Goal: Find contact information: Find contact information

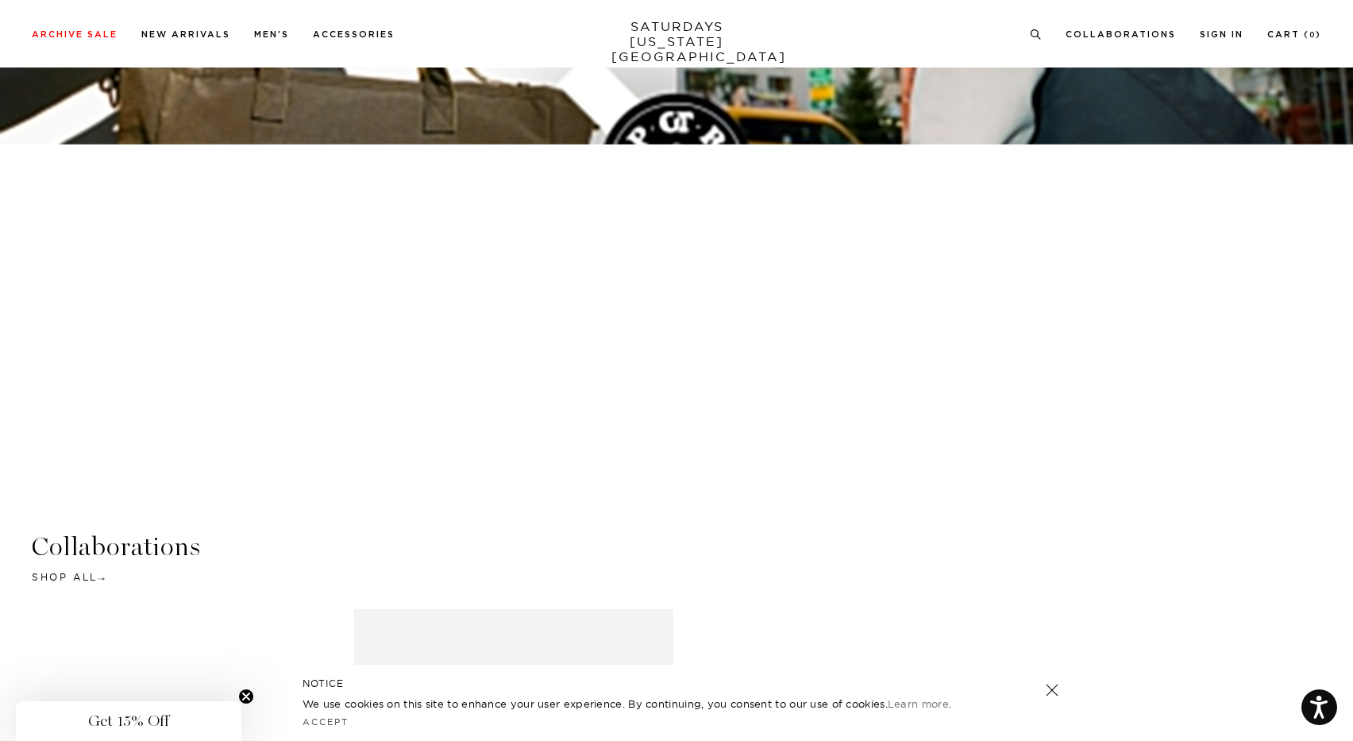
scroll to position [3555, 0]
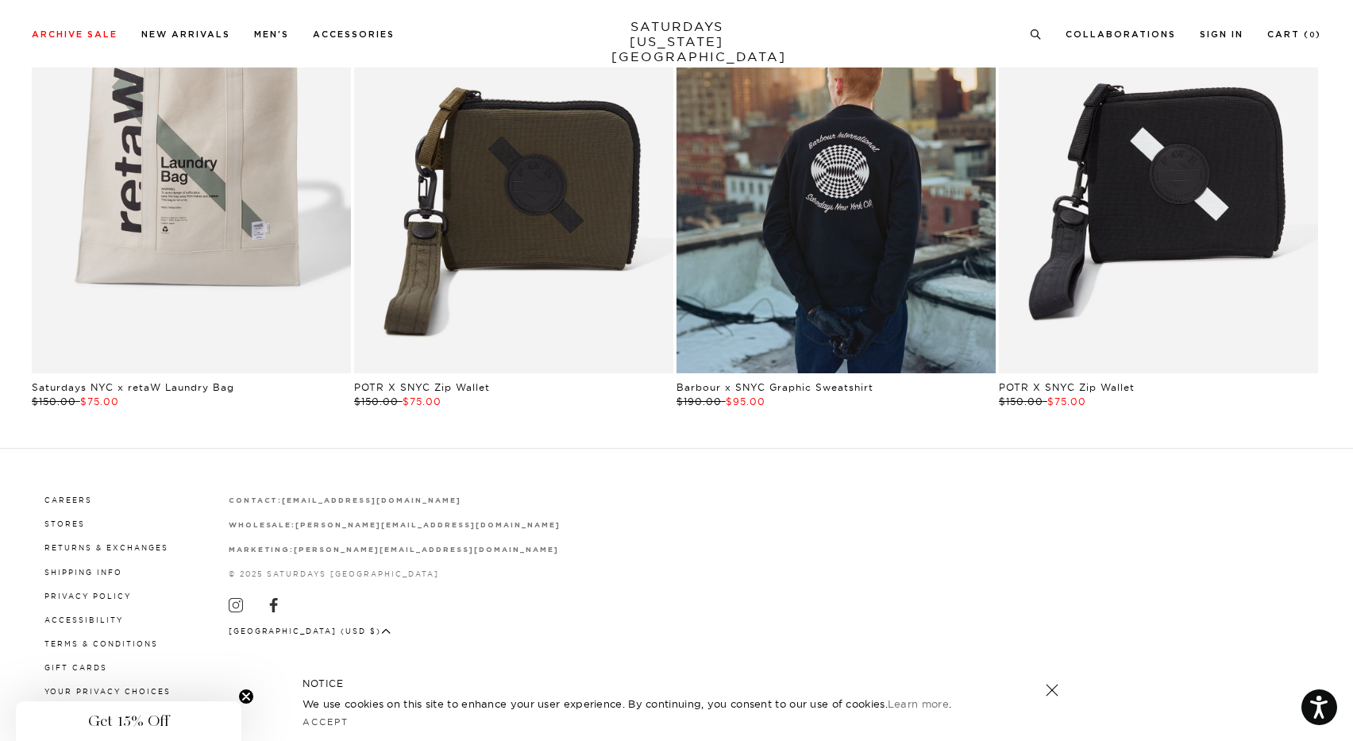
click at [8, 597] on div "Careers Stores Returns & Exchanges Shipping Info Privacy Policy Accessibility T…" at bounding box center [676, 595] width 1353 height 292
click at [25, 604] on div "Careers Stores Returns & Exchanges Shipping Info Privacy Policy Accessibility T…" at bounding box center [676, 595] width 1353 height 292
drag, startPoint x: 439, startPoint y: 499, endPoint x: 281, endPoint y: 502, distance: 158.1
click at [281, 502] on p "contact: [EMAIL_ADDRESS][DOMAIN_NAME]" at bounding box center [395, 500] width 332 height 13
copy strong "[EMAIL_ADDRESS][DOMAIN_NAME]"
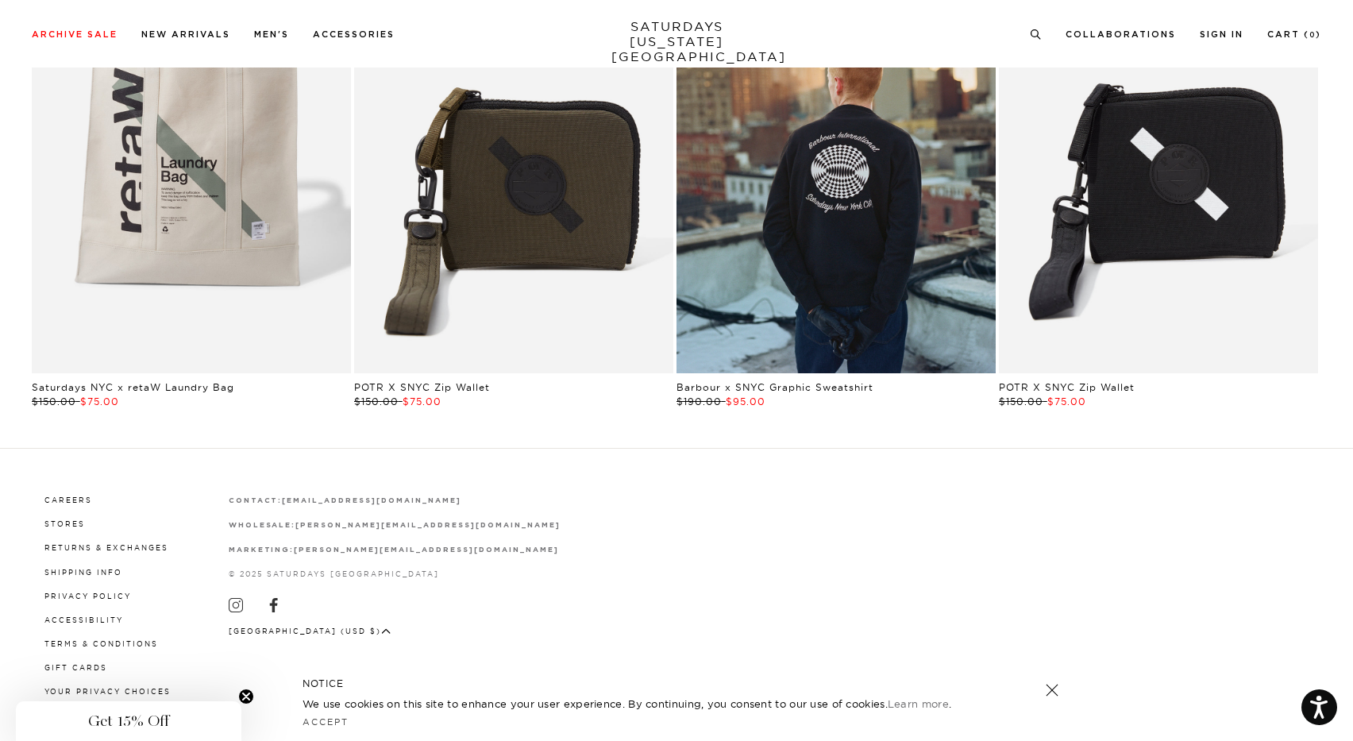
click at [7, 485] on div "Careers Stores Returns & Exchanges Shipping Info Privacy Policy Accessibility T…" at bounding box center [676, 595] width 1353 height 292
drag, startPoint x: 289, startPoint y: 546, endPoint x: 414, endPoint y: 555, distance: 125.0
click at [414, 555] on div "contact: [EMAIL_ADDRESS][DOMAIN_NAME] wholesale: [PERSON_NAME][EMAIL_ADDRESS][D…" at bounding box center [395, 537] width 332 height 86
drag, startPoint x: 414, startPoint y: 555, endPoint x: 468, endPoint y: 565, distance: 55.0
click at [468, 565] on div "Careers Stores Returns & Exchanges Shipping Info Privacy Policy Accessibility T…" at bounding box center [677, 595] width 1290 height 206
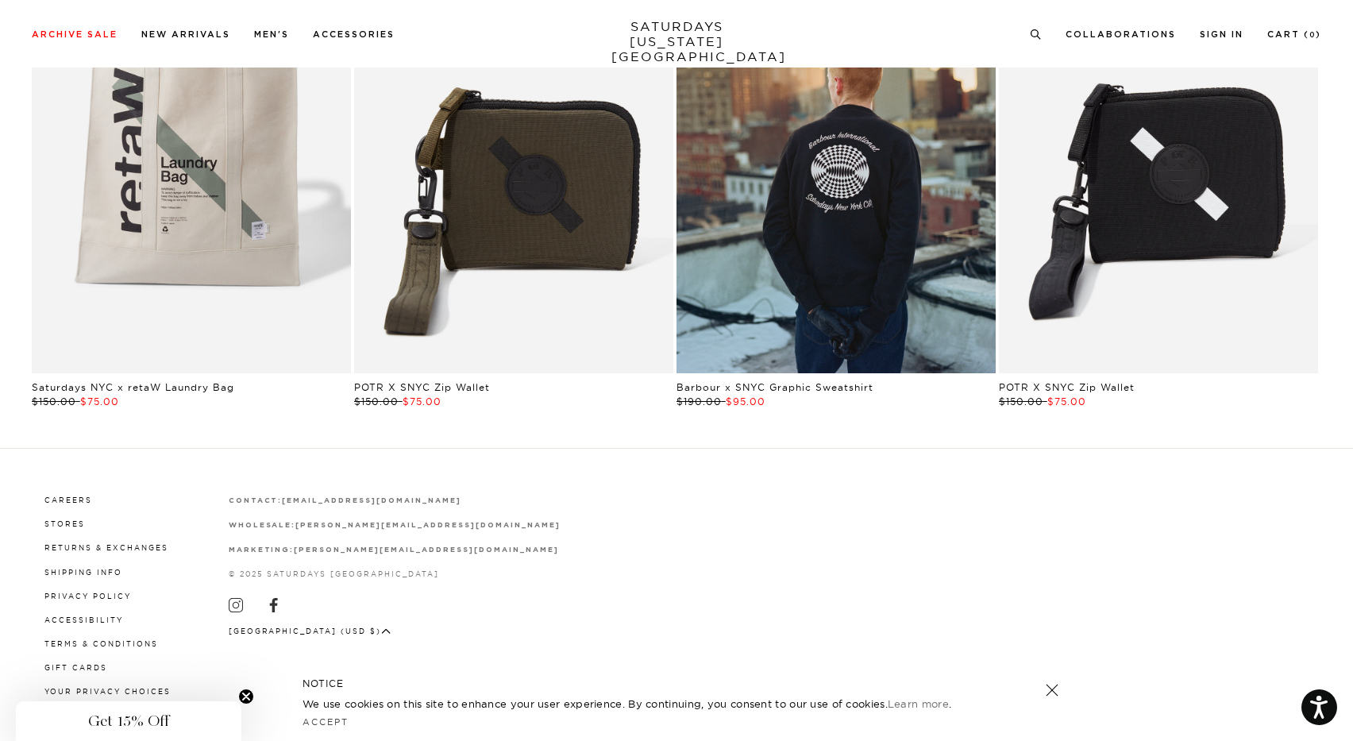
drag, startPoint x: 410, startPoint y: 541, endPoint x: 514, endPoint y: 590, distance: 115.1
click at [528, 596] on div "Careers Stores Returns & Exchanges Shipping Info Privacy Policy Accessibility T…" at bounding box center [677, 595] width 1290 height 206
click at [14, 604] on div "Careers Stores Returns & Exchanges Shipping Info Privacy Policy Accessibility T…" at bounding box center [676, 595] width 1353 height 292
